Goal: Task Accomplishment & Management: Complete application form

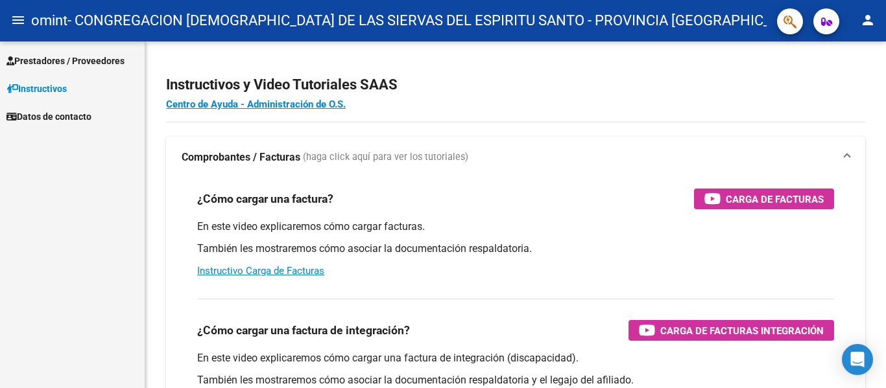
click at [37, 57] on span "Prestadores / Proveedores" at bounding box center [65, 61] width 118 height 14
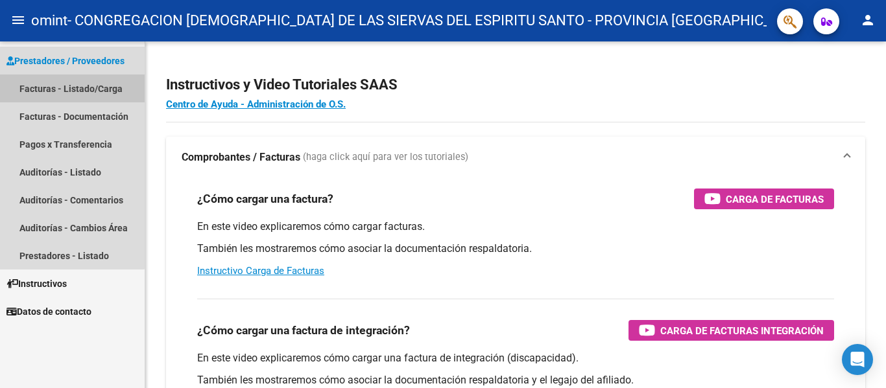
click at [66, 91] on link "Facturas - Listado/Carga" at bounding box center [72, 89] width 145 height 28
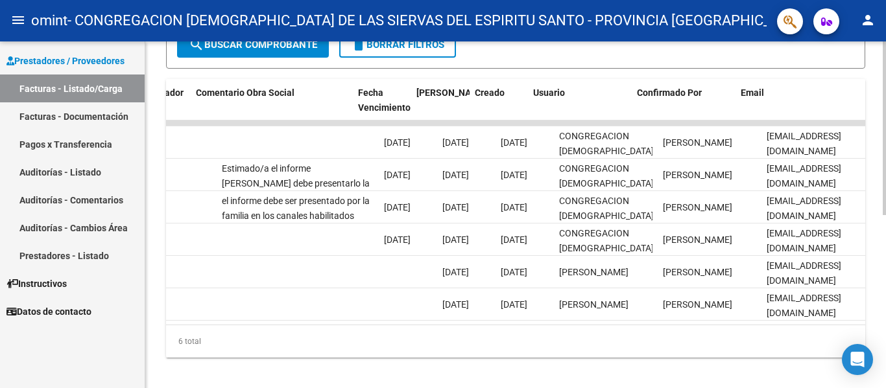
scroll to position [0, 2035]
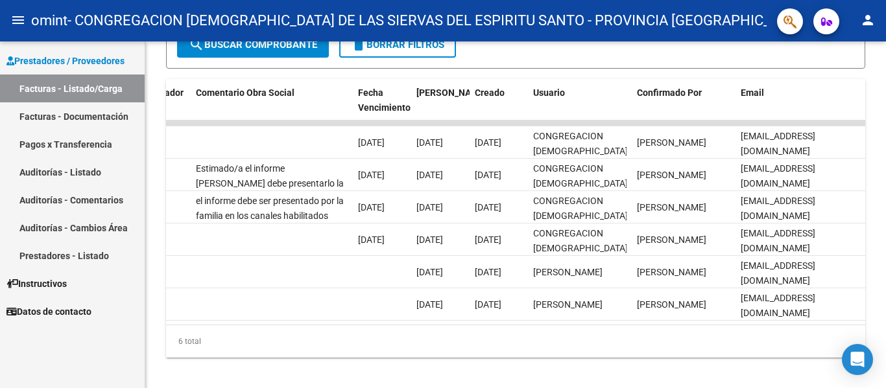
click at [91, 116] on link "Facturas - Documentación" at bounding box center [72, 116] width 145 height 28
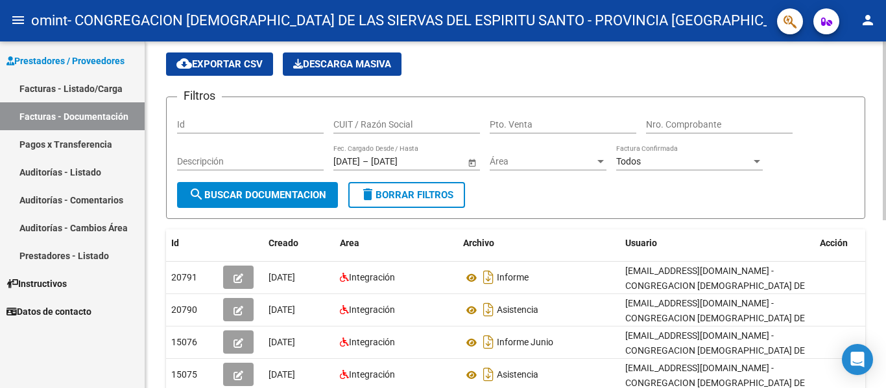
scroll to position [130, 0]
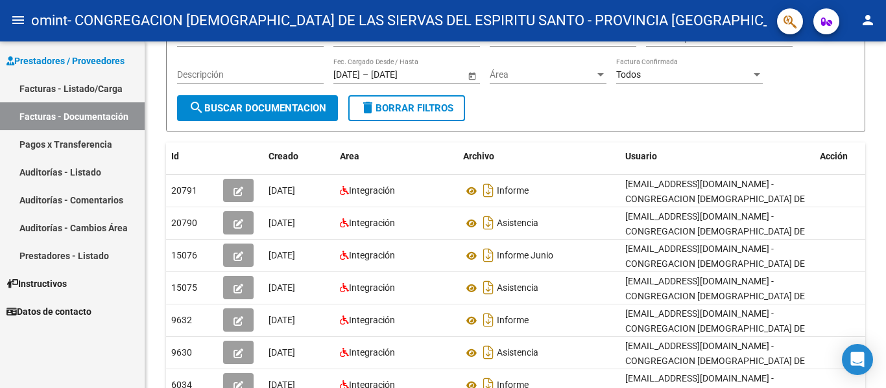
click at [60, 86] on link "Facturas - Listado/Carga" at bounding box center [72, 89] width 145 height 28
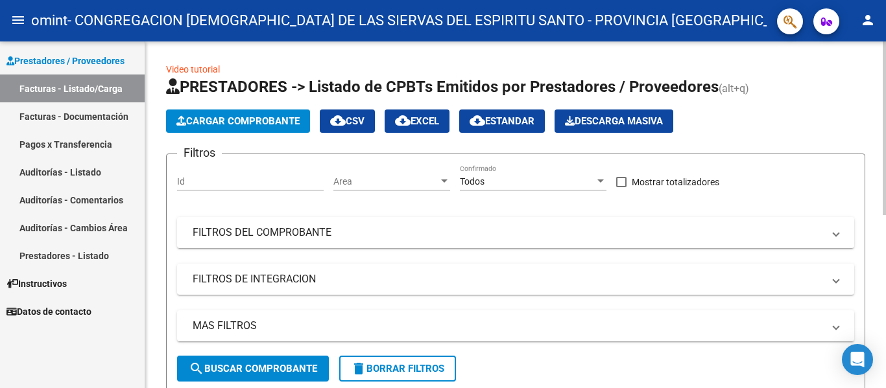
click at [265, 117] on span "Cargar Comprobante" at bounding box center [237, 121] width 123 height 12
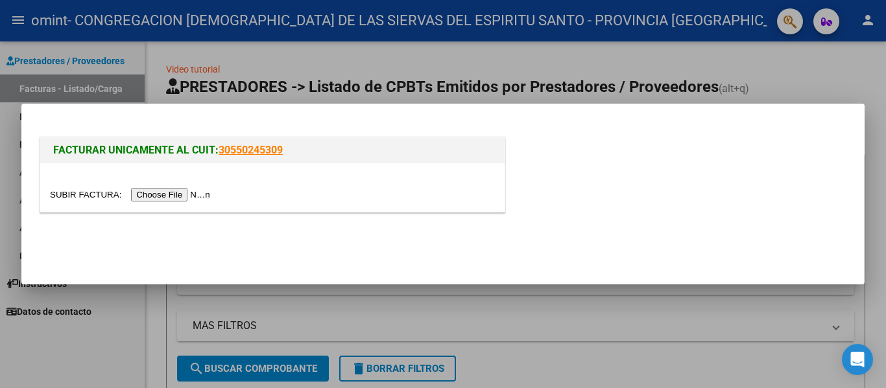
drag, startPoint x: 671, startPoint y: 71, endPoint x: 665, endPoint y: 75, distance: 7.4
click at [665, 75] on div at bounding box center [443, 194] width 886 height 388
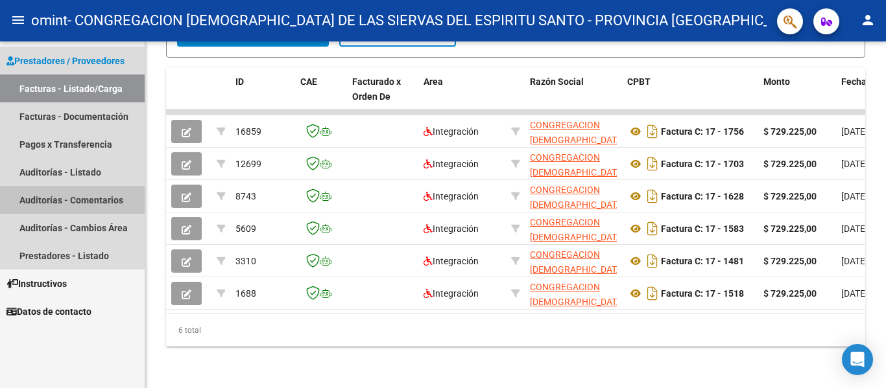
click at [69, 204] on link "Auditorías - Comentarios" at bounding box center [72, 200] width 145 height 28
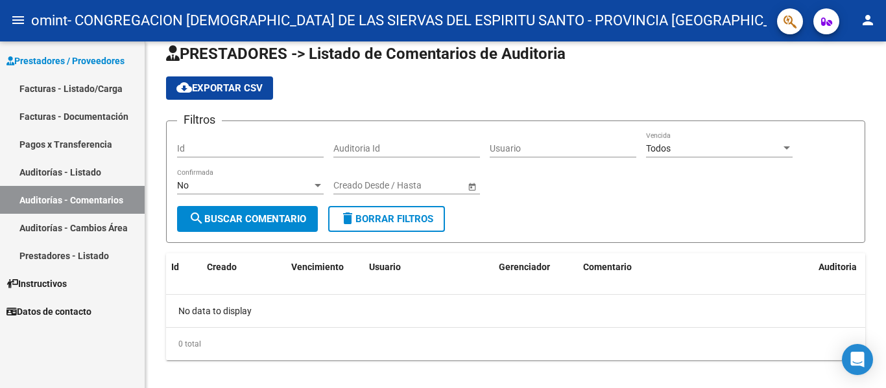
scroll to position [32, 0]
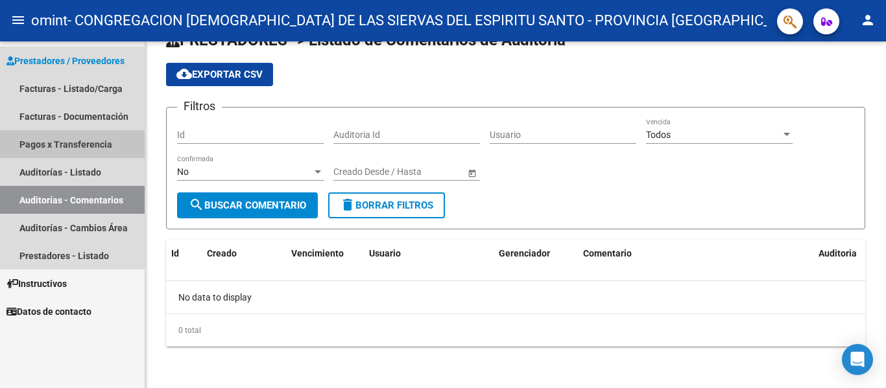
click at [58, 138] on link "Pagos x Transferencia" at bounding box center [72, 144] width 145 height 28
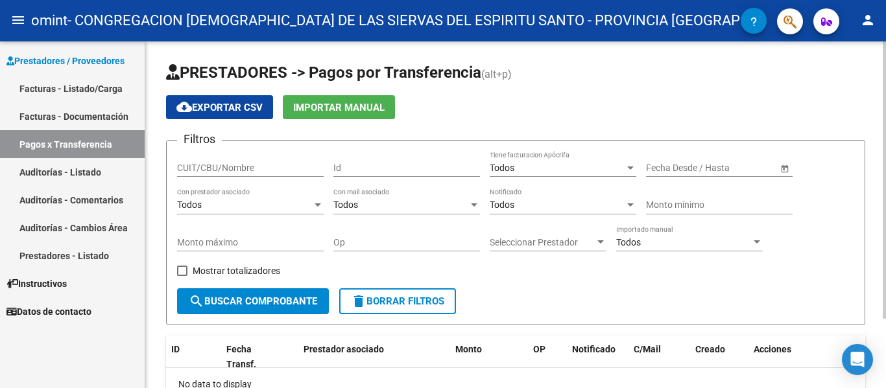
scroll to position [65, 0]
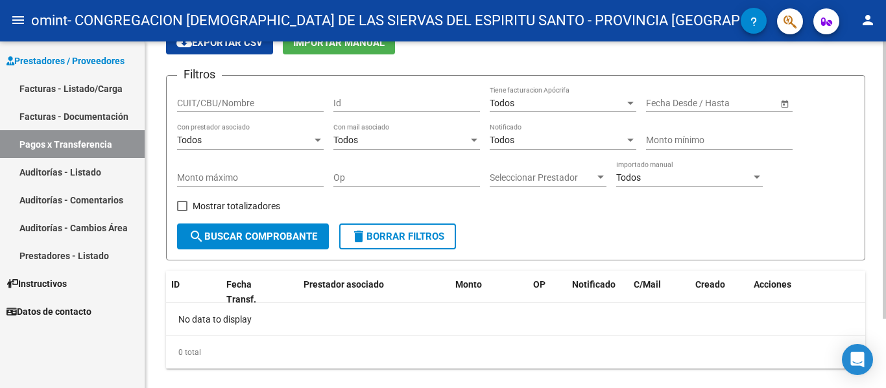
click at [252, 98] on input "CUIT/CBU/Nombre" at bounding box center [250, 103] width 147 height 11
type input "zappulla"
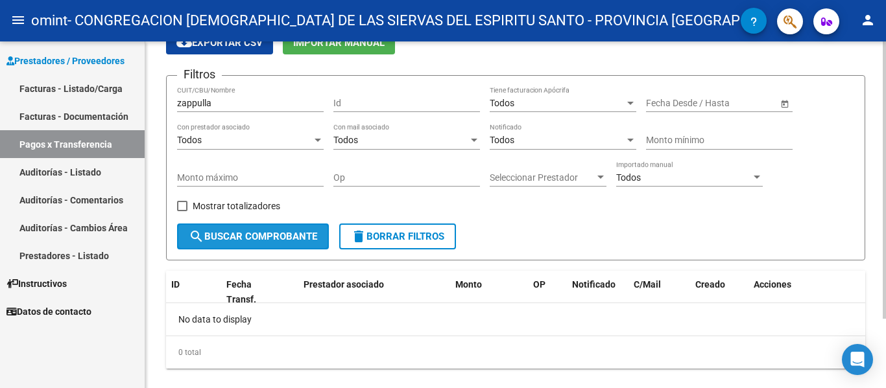
click at [256, 242] on span "search Buscar Comprobante" at bounding box center [253, 237] width 128 height 12
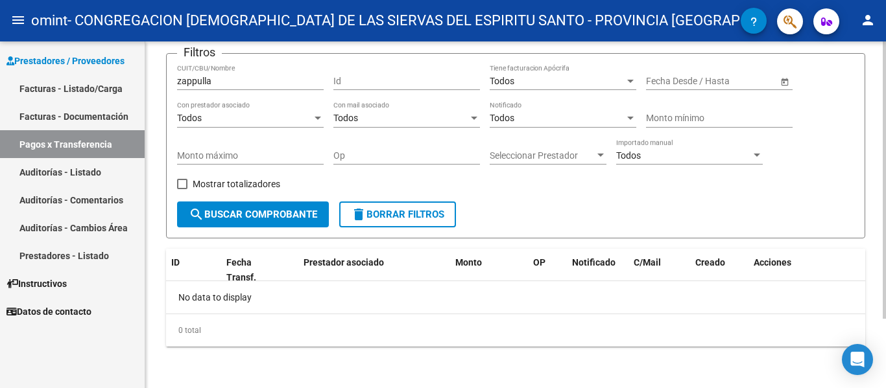
scroll to position [22, 0]
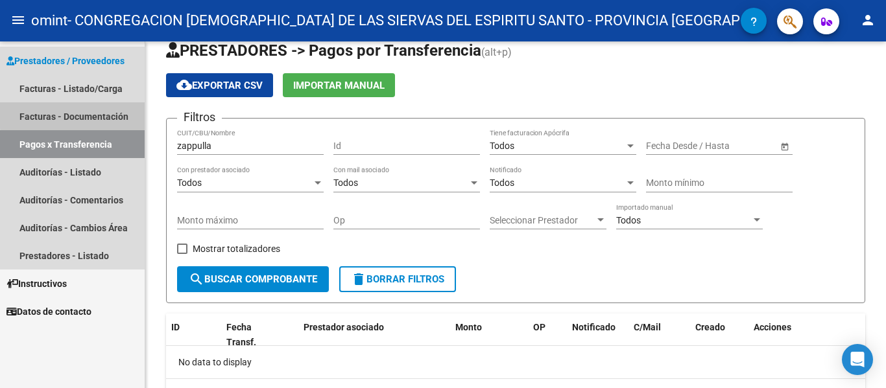
click at [78, 115] on link "Facturas - Documentación" at bounding box center [72, 116] width 145 height 28
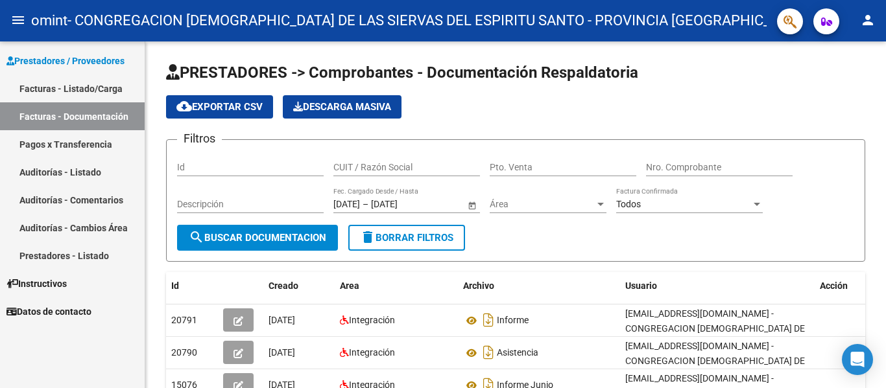
click at [46, 278] on span "Instructivos" at bounding box center [36, 284] width 60 height 14
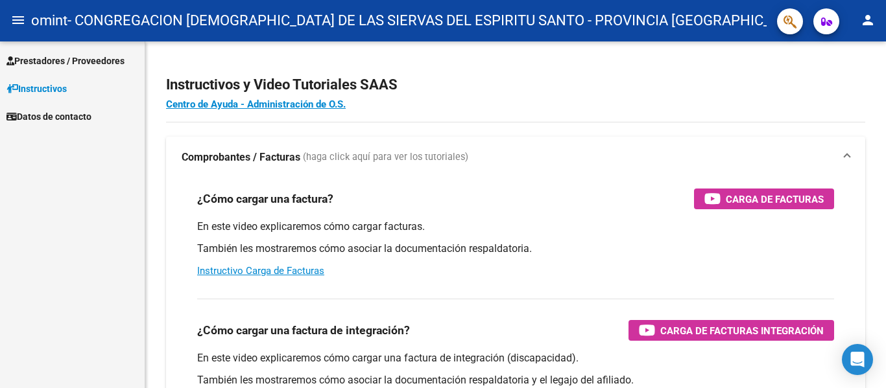
click at [61, 63] on span "Prestadores / Proveedores" at bounding box center [65, 61] width 118 height 14
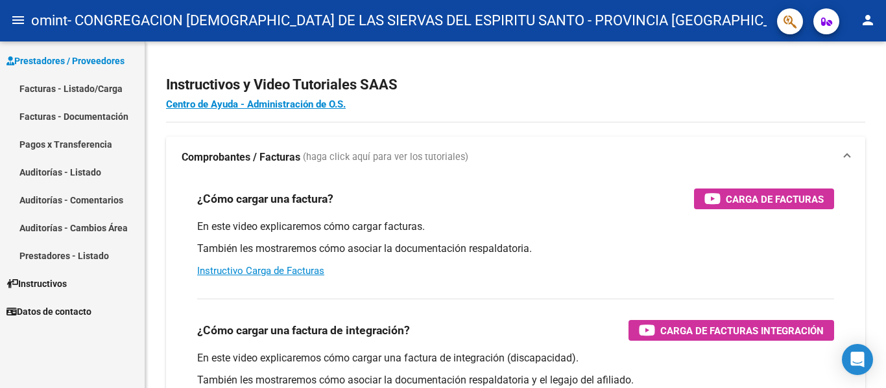
click at [42, 88] on link "Facturas - Listado/Carga" at bounding box center [72, 89] width 145 height 28
